Goal: Information Seeking & Learning: Learn about a topic

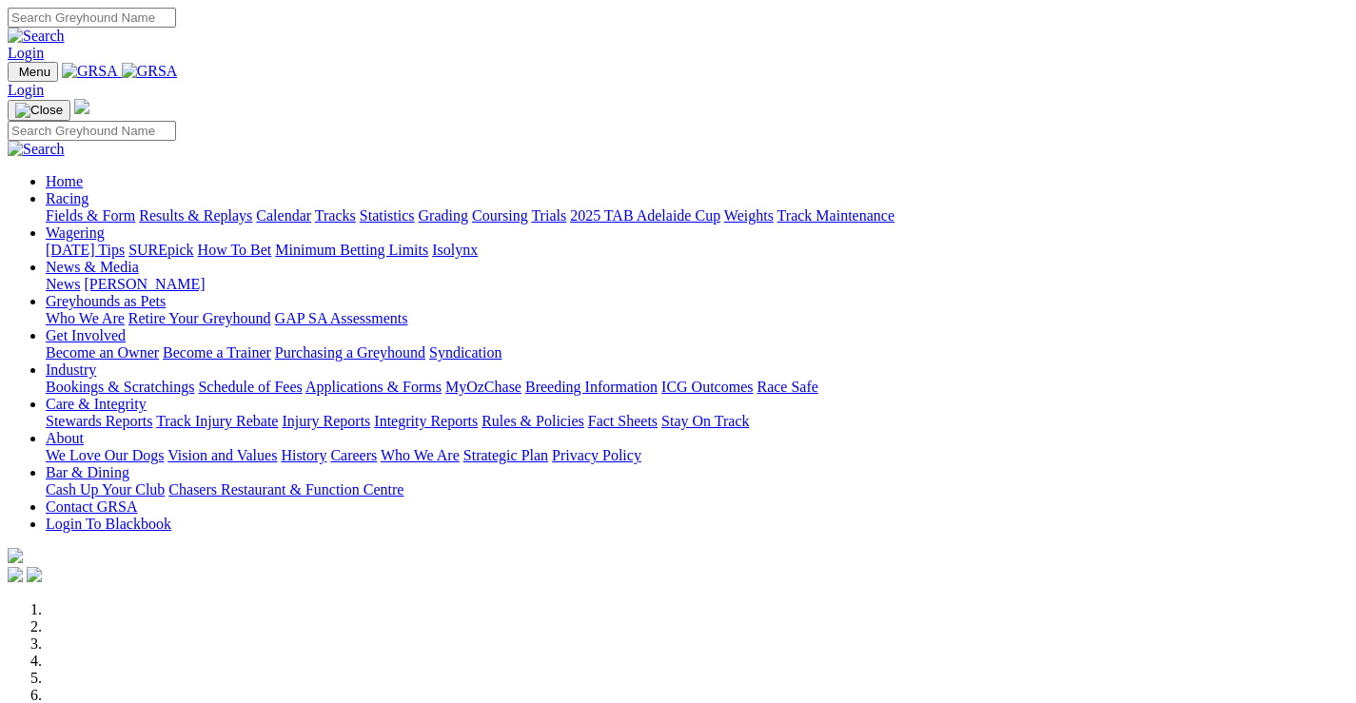
click at [89, 190] on link "Racing" at bounding box center [67, 198] width 43 height 16
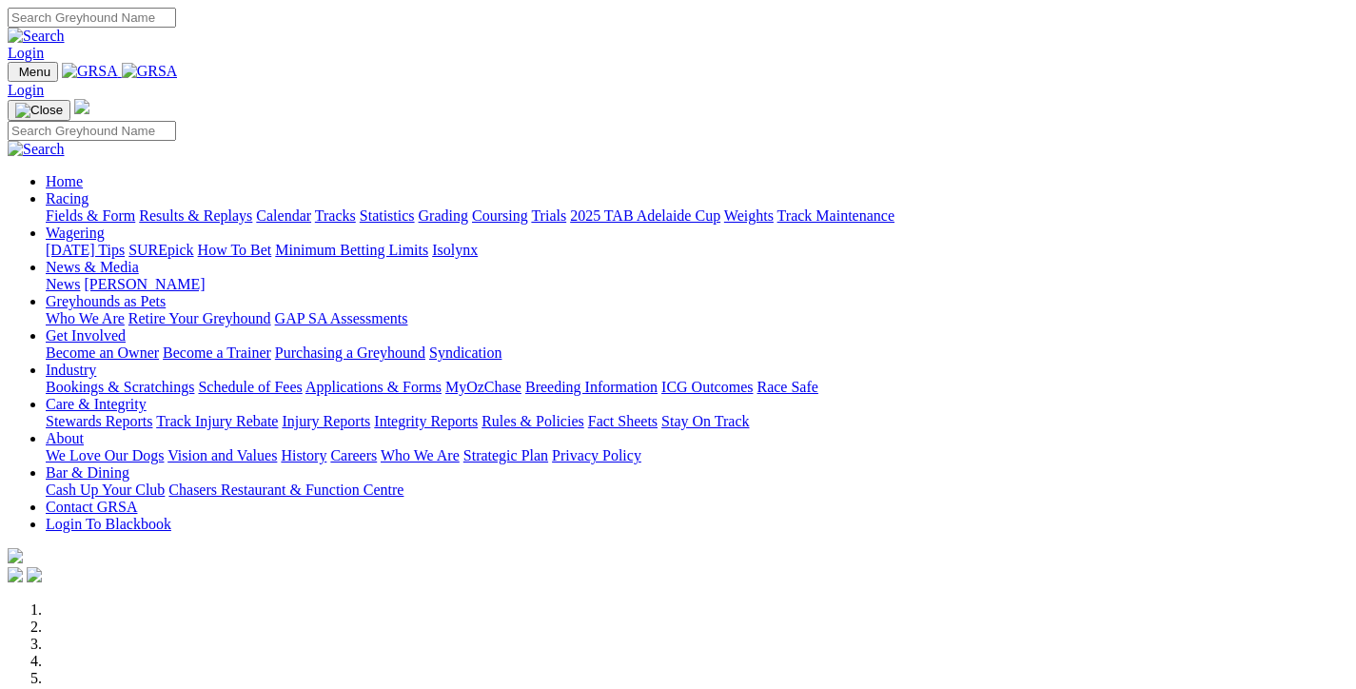
click at [73, 207] on link "Fields & Form" at bounding box center [90, 215] width 89 height 16
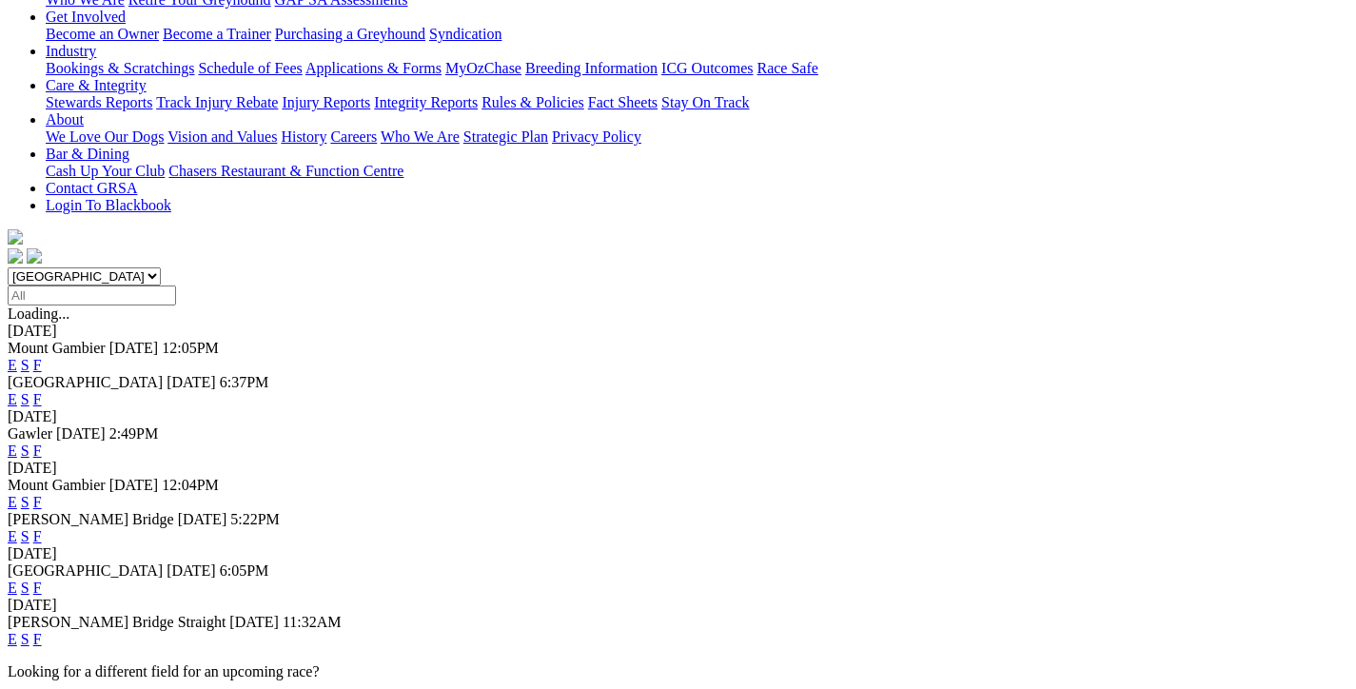
scroll to position [381, 0]
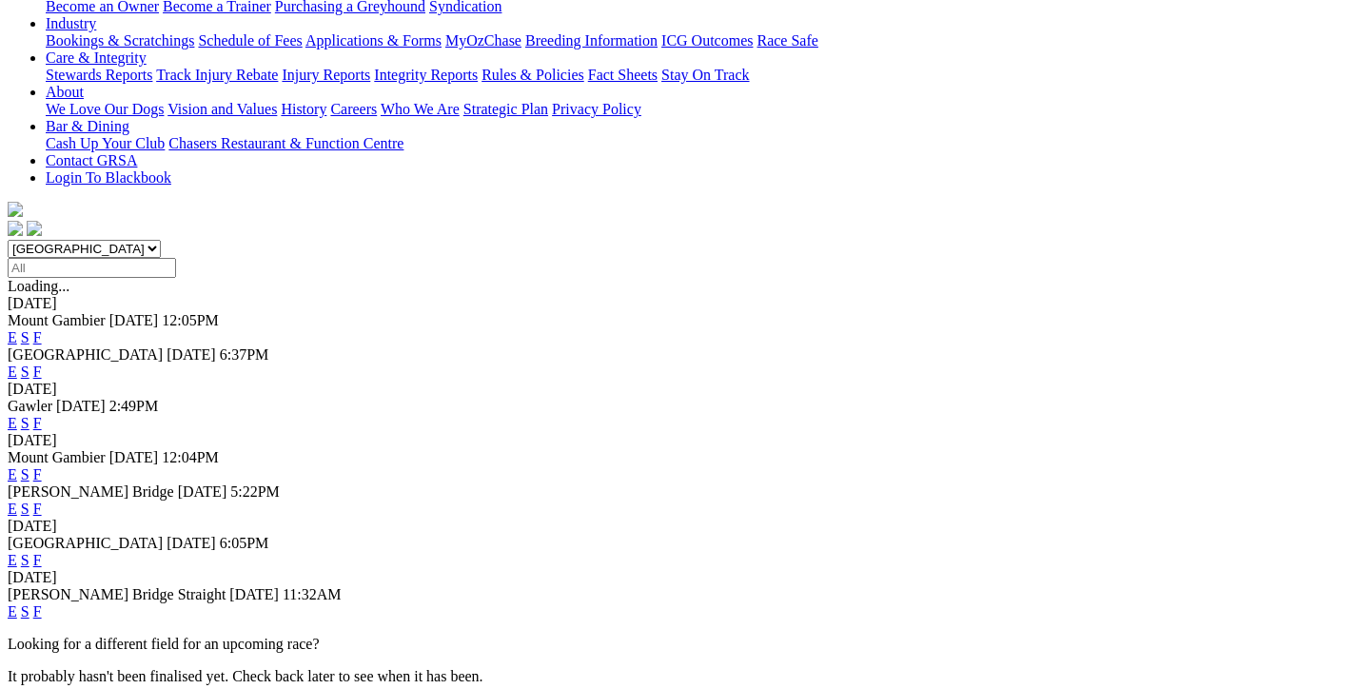
click at [42, 603] on link "F" at bounding box center [37, 611] width 9 height 16
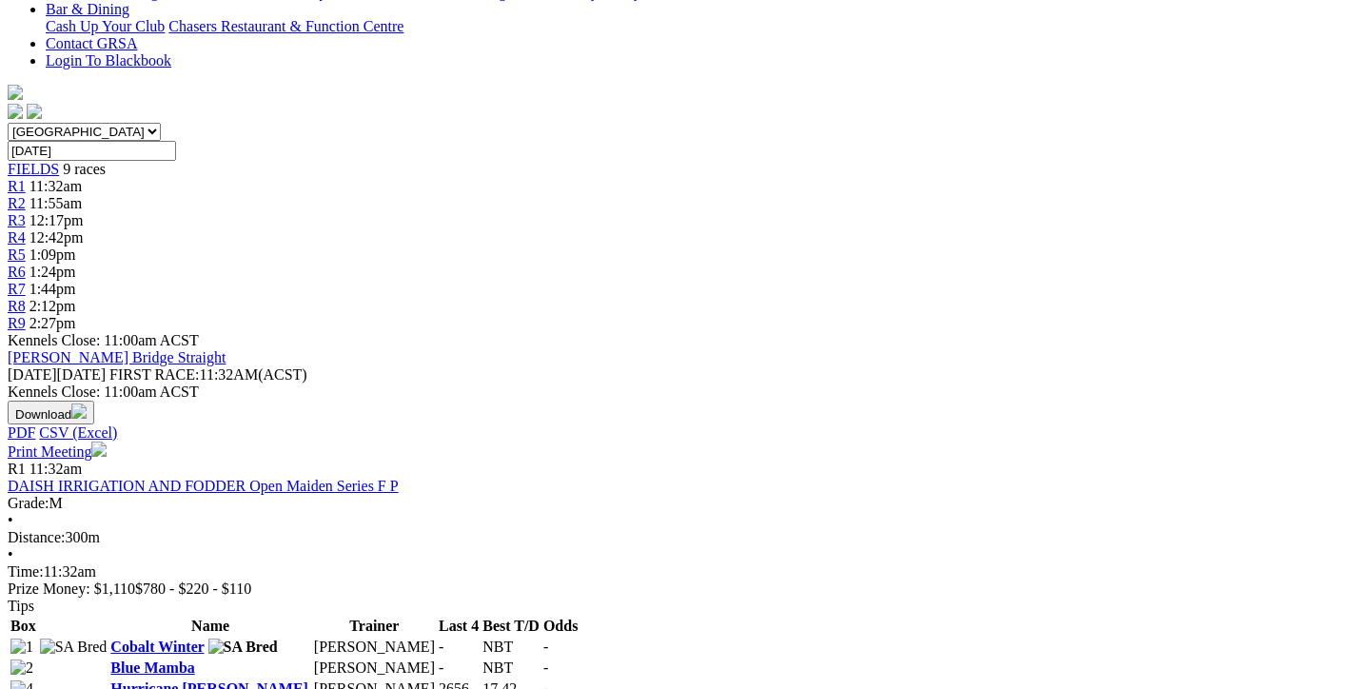
scroll to position [476, 0]
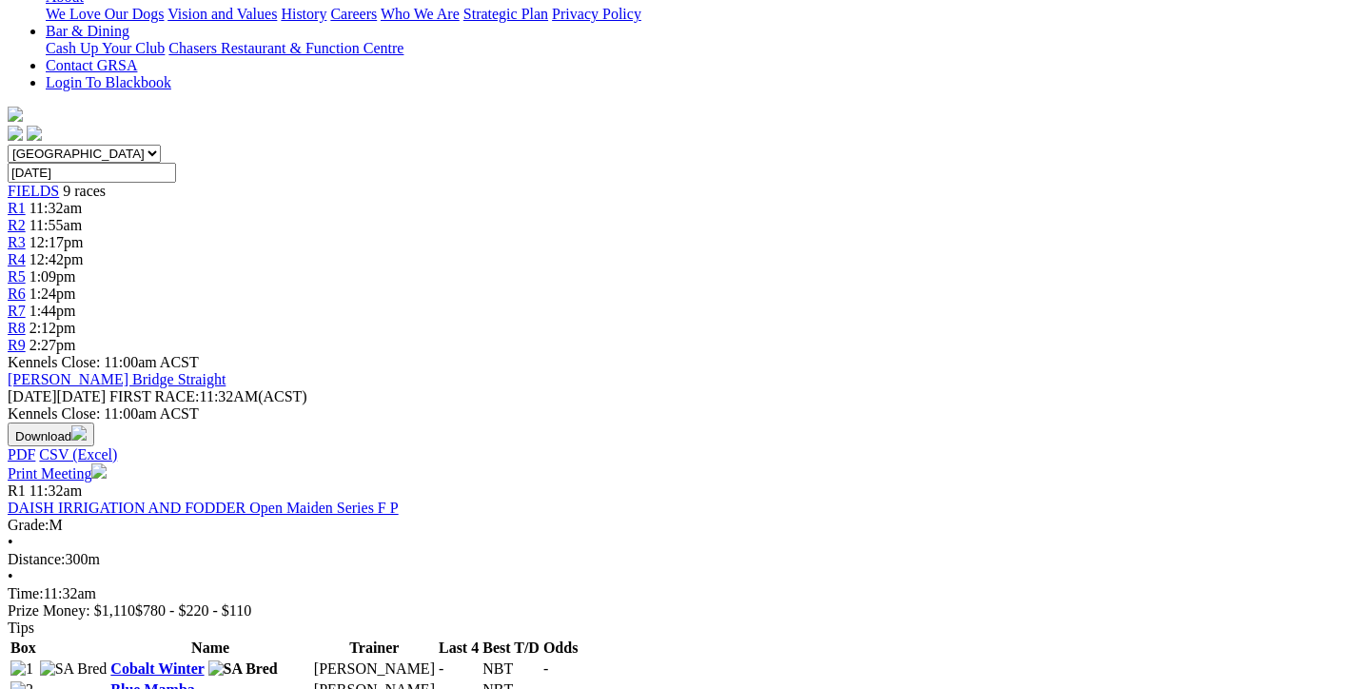
drag, startPoint x: 914, startPoint y: 520, endPoint x: 208, endPoint y: 155, distance: 793.9
click at [194, 681] on link "Blue Mamba" at bounding box center [152, 689] width 84 height 16
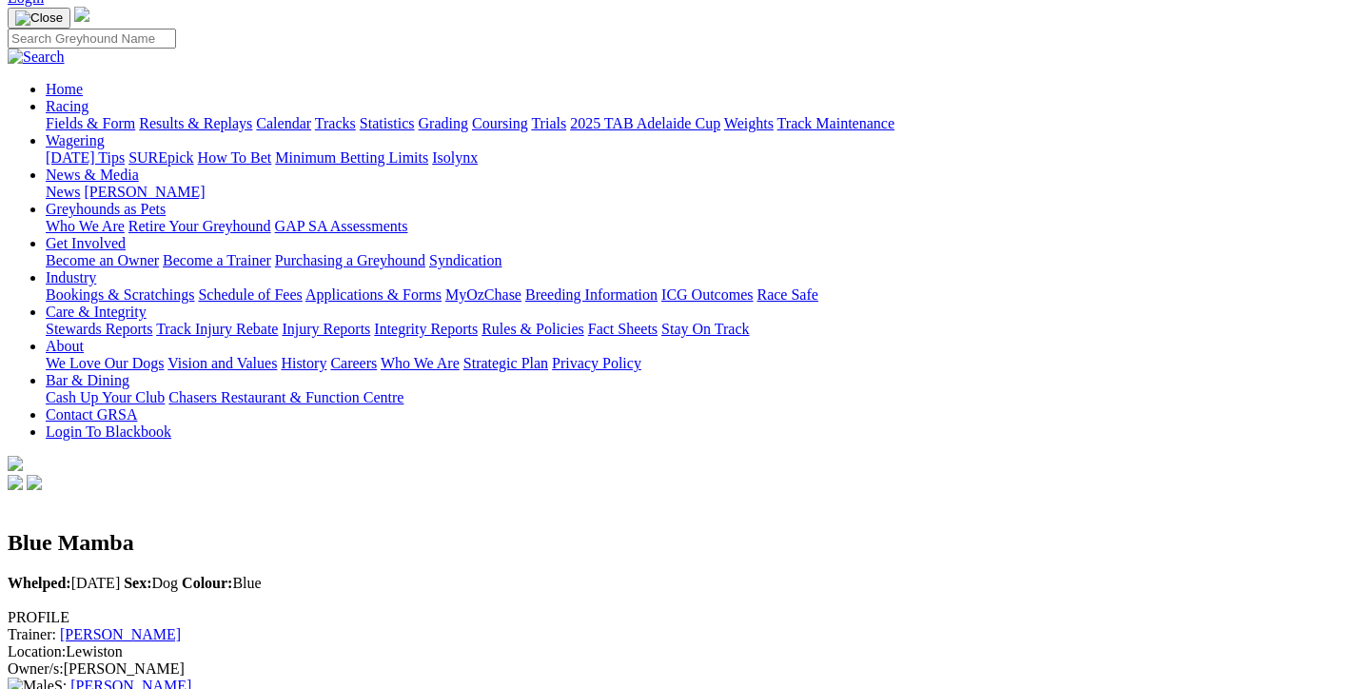
scroll to position [95, 0]
